Goal: Communication & Community: Participate in discussion

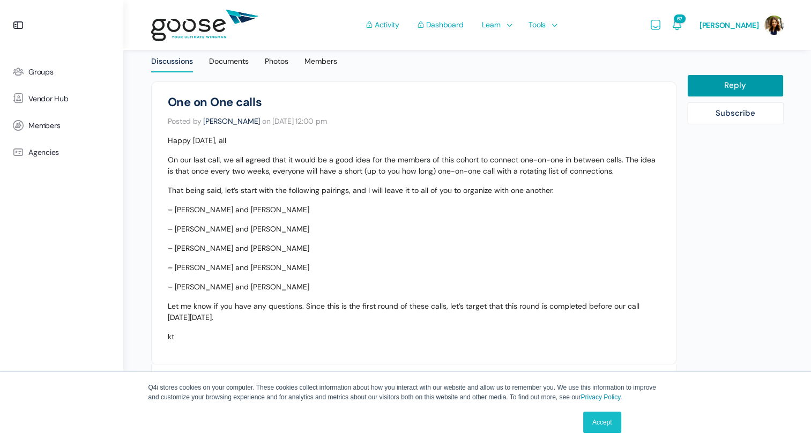
scroll to position [268, 0]
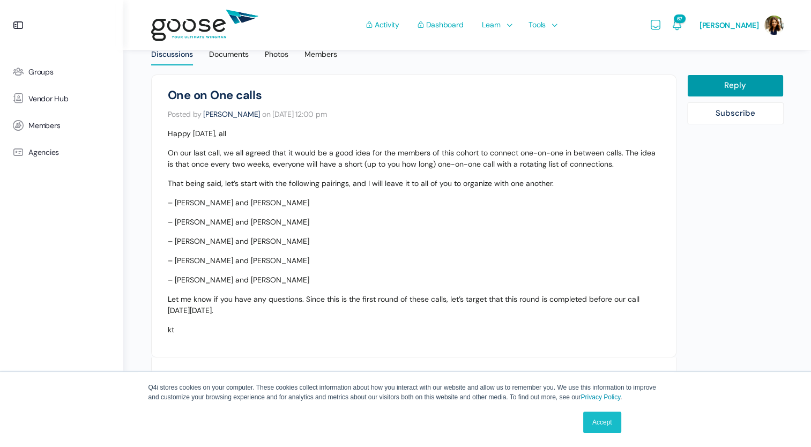
click at [604, 421] on link "Accept" at bounding box center [602, 422] width 38 height 21
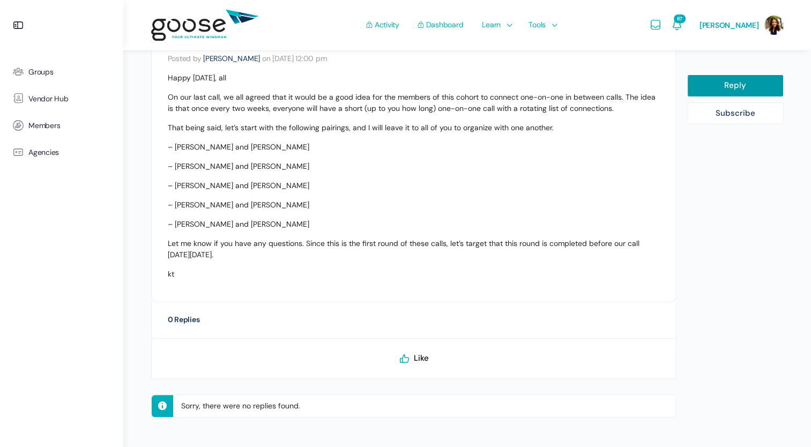
scroll to position [328, 0]
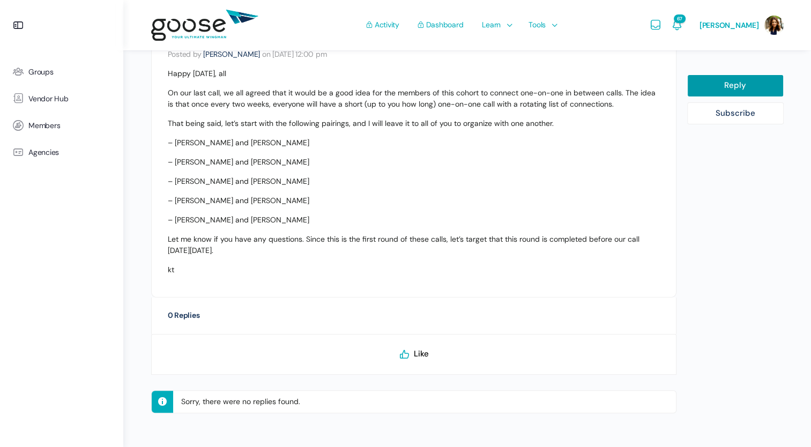
click at [425, 352] on span "Like" at bounding box center [421, 354] width 15 height 11
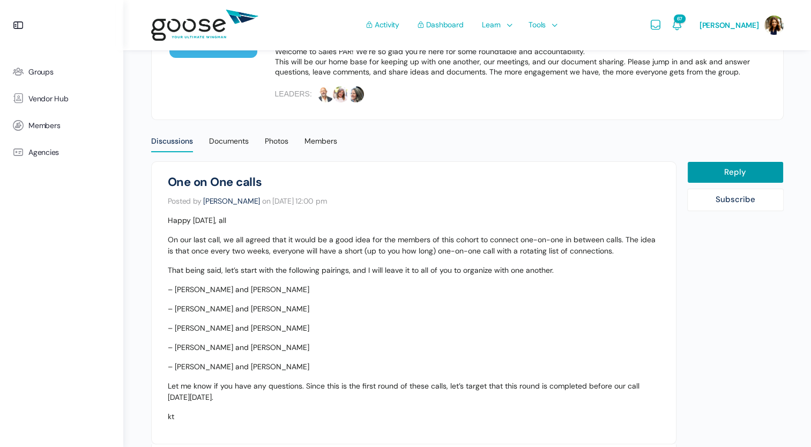
scroll to position [167, 0]
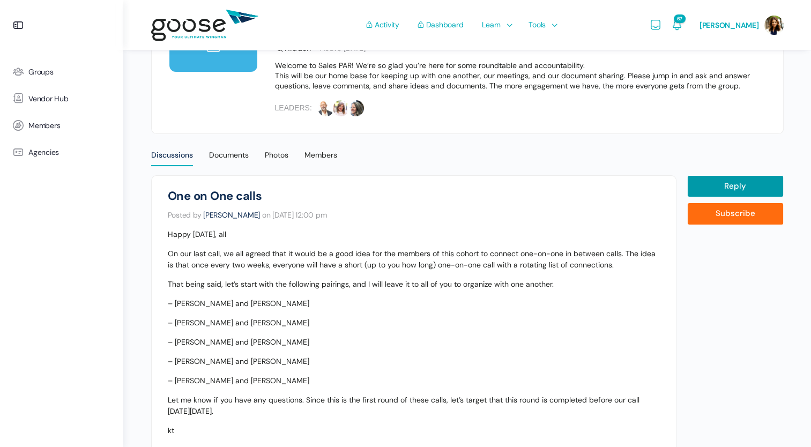
click at [753, 207] on link "Subscribe" at bounding box center [735, 214] width 97 height 23
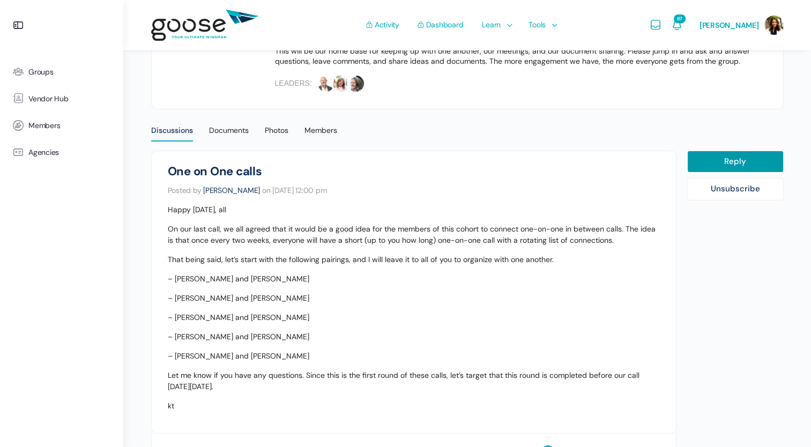
scroll to position [221, 0]
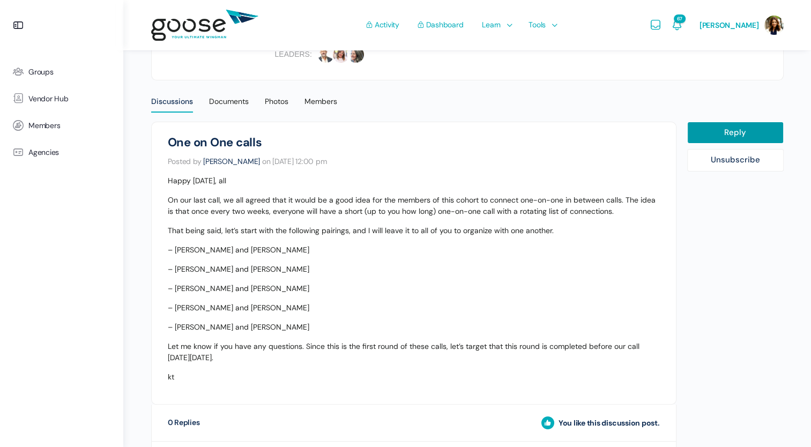
drag, startPoint x: 193, startPoint y: 130, endPoint x: 550, endPoint y: 149, distance: 357.1
click at [550, 149] on li "Sales PAR | Veteran One on One calls Posted by [PERSON_NAME] on [DATE] 12:00 pm…" at bounding box center [413, 263] width 525 height 283
click at [335, 129] on li "Sales PAR | Veteran One on One calls Posted by [PERSON_NAME] on [DATE] 12:00 pm…" at bounding box center [413, 263] width 525 height 283
drag, startPoint x: 155, startPoint y: 137, endPoint x: 641, endPoint y: 354, distance: 531.8
click at [641, 354] on li "Sales PAR | Veteran One on One calls Posted by [PERSON_NAME] on [DATE] 12:00 pm…" at bounding box center [413, 263] width 525 height 283
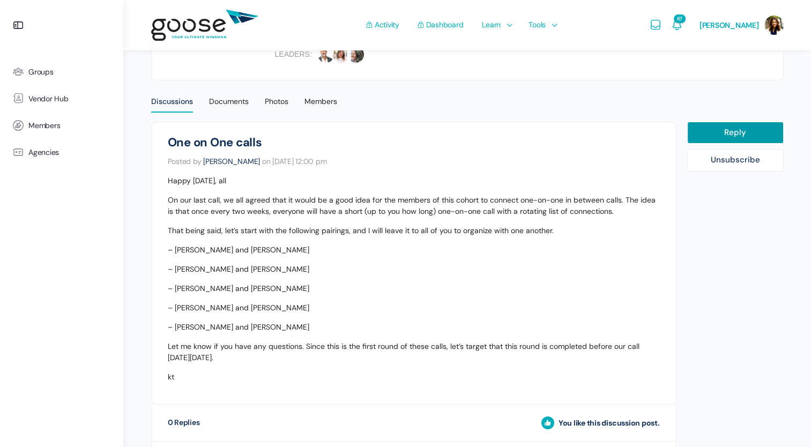
copy div "One on One calls Posted by [PERSON_NAME] on [DATE] 12:00 pm Happy [DATE], all O…"
